Goal: Task Accomplishment & Management: Manage account settings

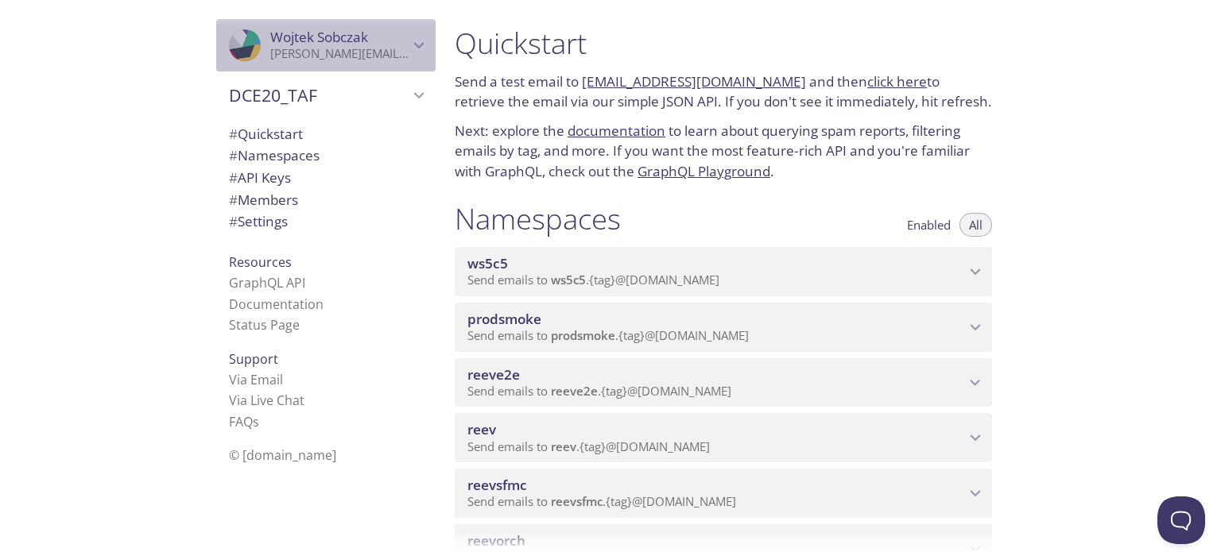
click at [411, 37] on icon "Wojtek Sobczak" at bounding box center [419, 45] width 21 height 21
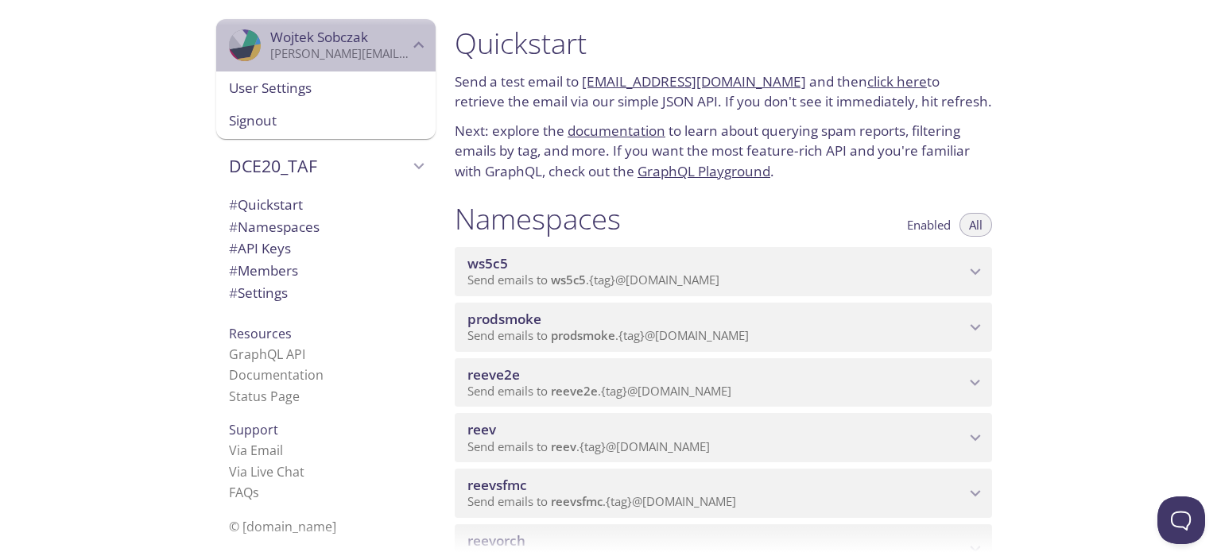
click at [358, 52] on p "[PERSON_NAME][EMAIL_ADDRESS][PERSON_NAME][DOMAIN_NAME]" at bounding box center [339, 54] width 138 height 16
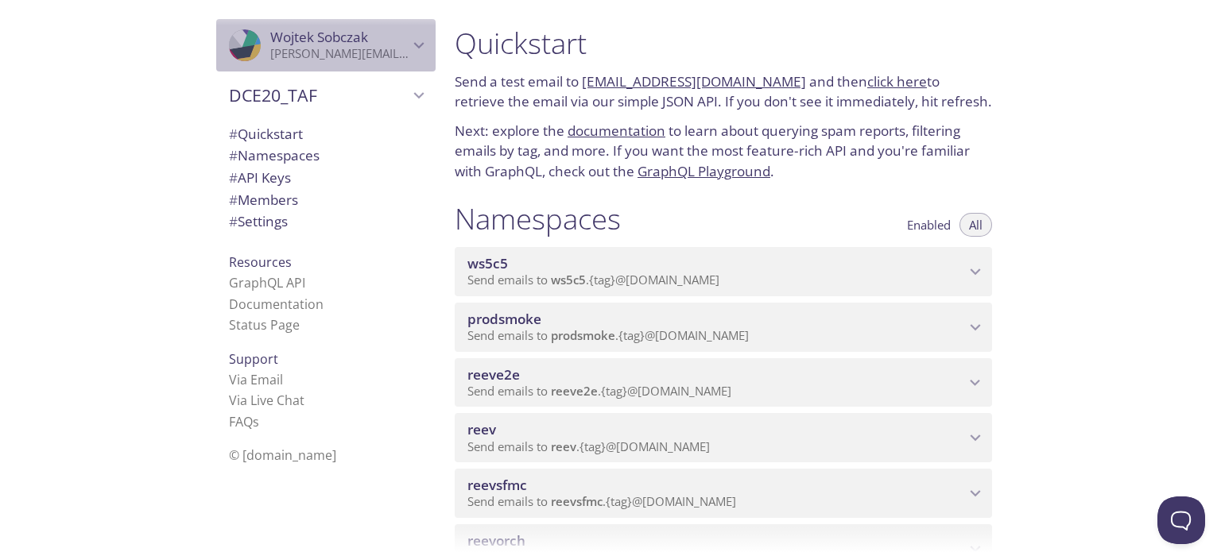
click at [358, 52] on p "[PERSON_NAME][EMAIL_ADDRESS][PERSON_NAME][DOMAIN_NAME]" at bounding box center [339, 54] width 138 height 16
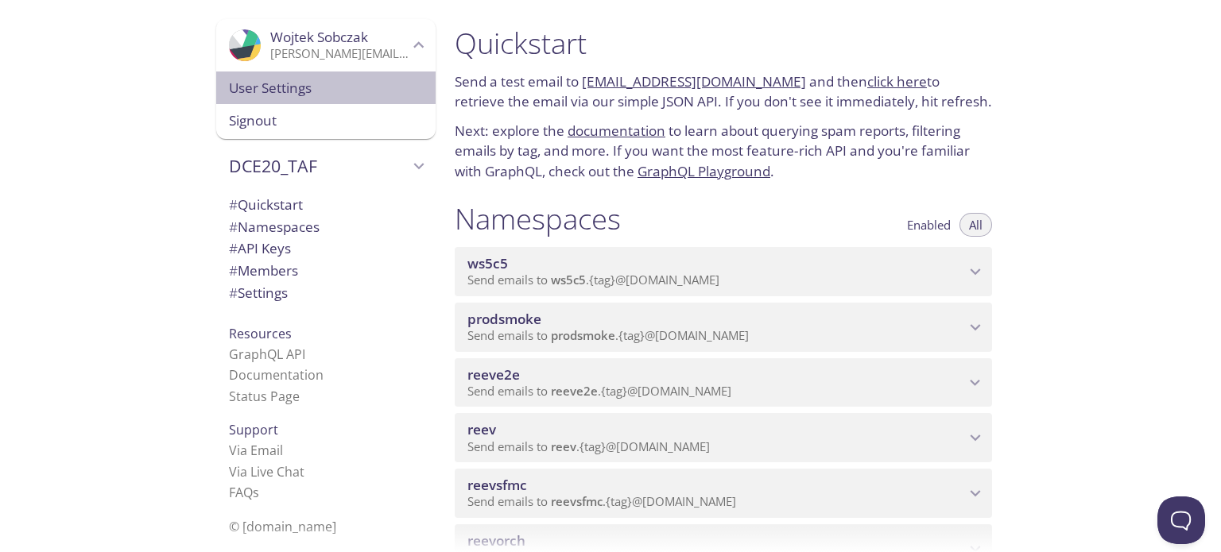
click at [249, 93] on span "User Settings" at bounding box center [326, 88] width 194 height 21
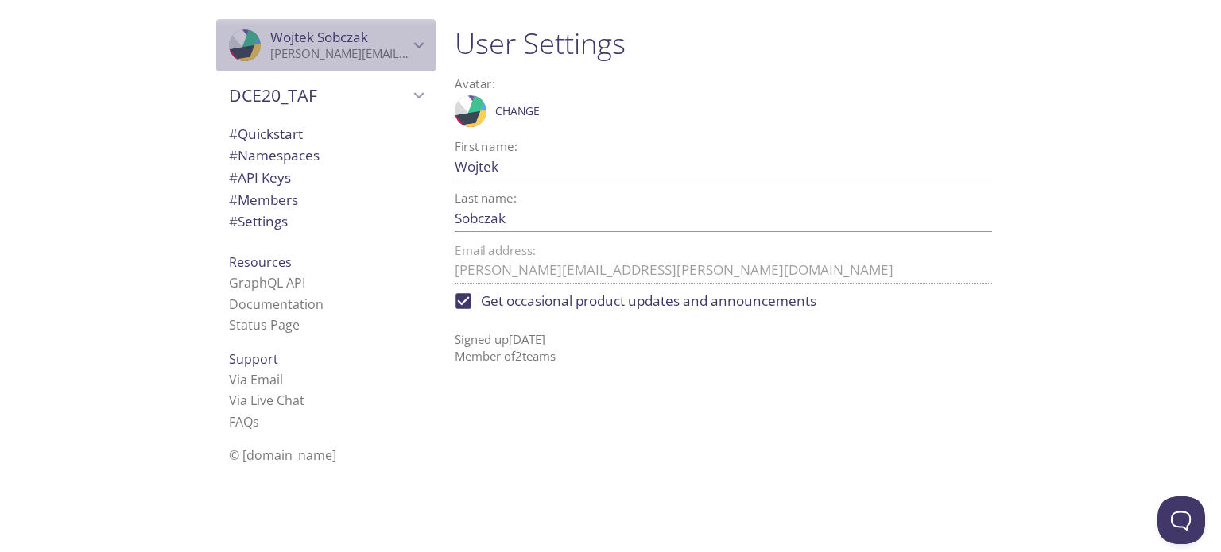
click at [288, 37] on span "[PERSON_NAME]" at bounding box center [319, 37] width 98 height 18
